Goal: Communication & Community: Ask a question

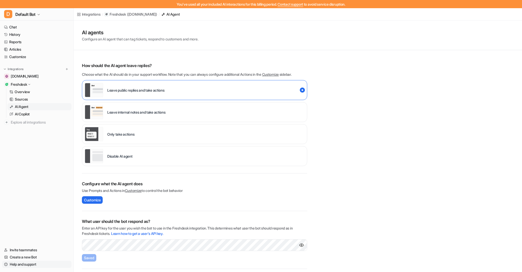
click at [34, 263] on link "Help and support" at bounding box center [36, 264] width 69 height 7
click at [18, 264] on link "Help and support" at bounding box center [36, 264] width 69 height 7
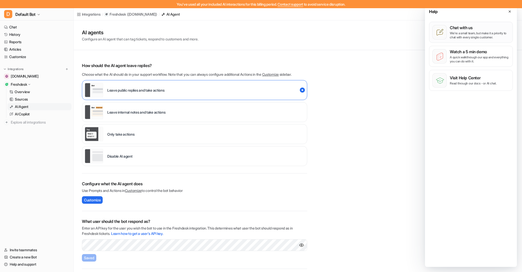
click at [460, 31] on p "We’re a small team, but make it a priority to chat with every single customer." at bounding box center [480, 35] width 60 height 8
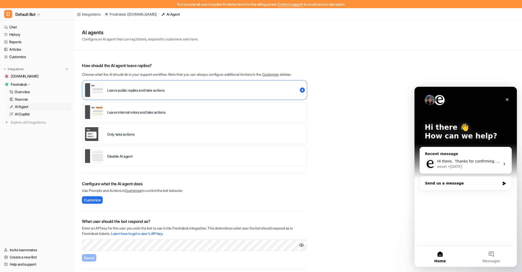
click at [442, 184] on div "Send us a message" at bounding box center [462, 183] width 75 height 5
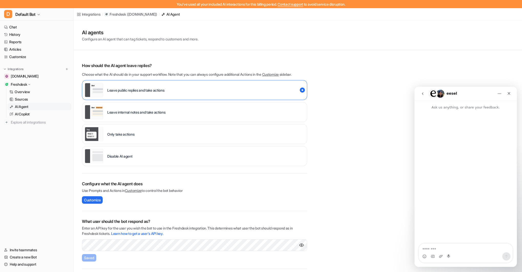
click at [430, 109] on p "Ask us anything, or share your feedback." at bounding box center [465, 105] width 102 height 9
click at [437, 108] on p "Ask us anything, or share your feedback." at bounding box center [465, 105] width 102 height 9
drag, startPoint x: 422, startPoint y: 248, endPoint x: 433, endPoint y: 246, distance: 11.4
click at [423, 248] on textarea "Message…" at bounding box center [466, 248] width 94 height 9
paste textarea "**********"
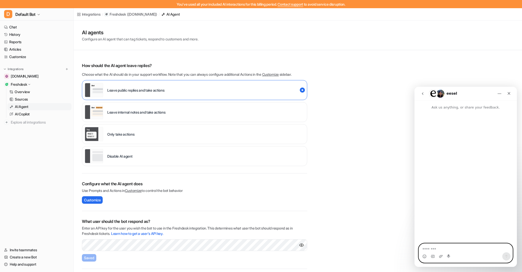
type textarea "**********"
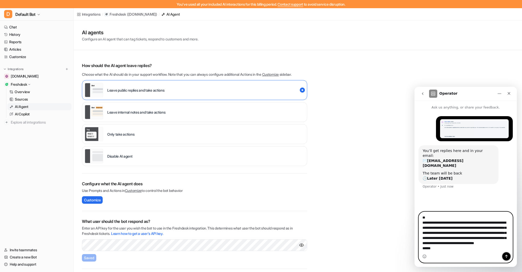
click at [506, 257] on icon "Send a message…" at bounding box center [506, 256] width 4 height 4
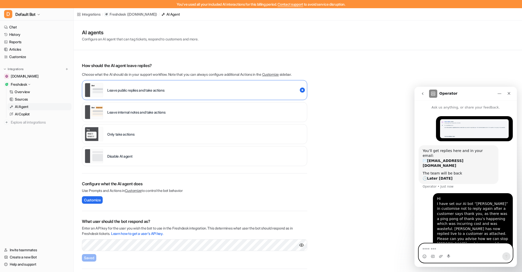
scroll to position [12, 0]
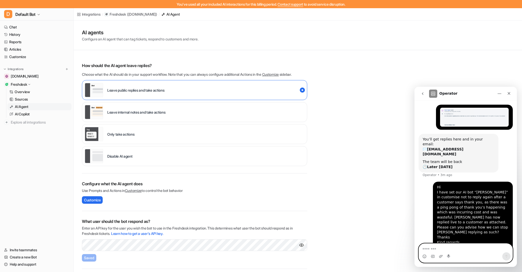
type textarea "*"
type textarea "**********"
click at [507, 256] on icon "Send a message…" at bounding box center [506, 256] width 4 height 4
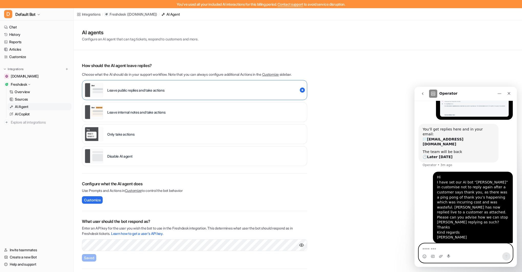
scroll to position [23, 0]
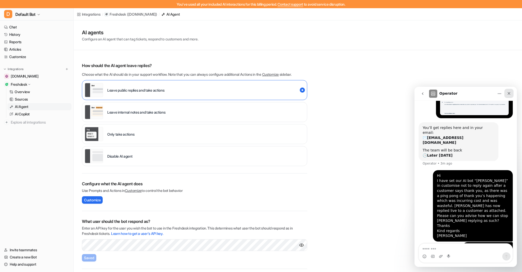
click at [508, 93] on icon "Close" at bounding box center [509, 93] width 4 height 4
